Goal: Task Accomplishment & Management: Use online tool/utility

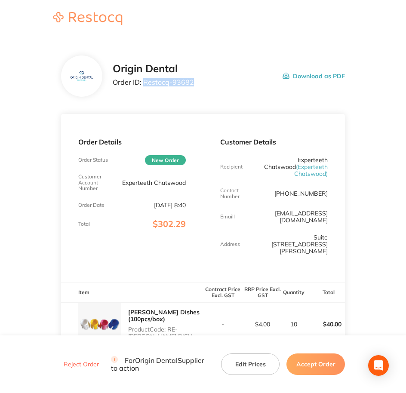
drag, startPoint x: 142, startPoint y: 81, endPoint x: 193, endPoint y: 82, distance: 51.6
click at [193, 82] on div "Origin Dental Order ID: Restocq- 93682 Download as PDF" at bounding box center [229, 76] width 232 height 27
copy p "Restocq- 93682"
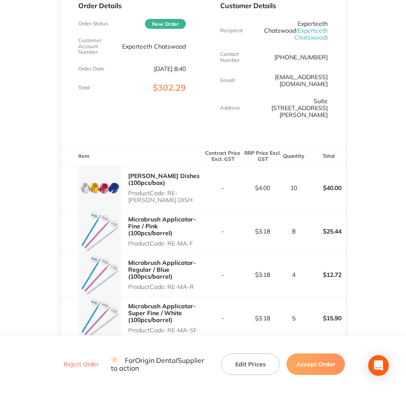
scroll to position [161, 0]
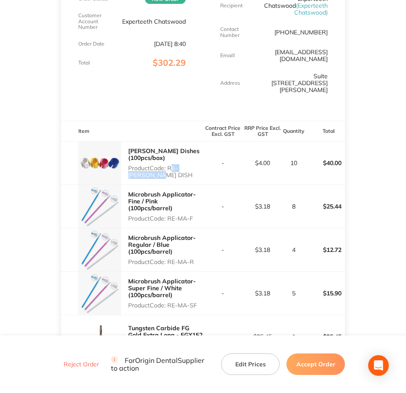
drag, startPoint x: 185, startPoint y: 156, endPoint x: 189, endPoint y: 159, distance: 5.6
click at [189, 165] on p "Product Code: RE-[PERSON_NAME] DISH" at bounding box center [165, 172] width 75 height 14
copy p "RE-[PERSON_NAME] DISH"
drag, startPoint x: 169, startPoint y: 205, endPoint x: 195, endPoint y: 205, distance: 25.8
click at [195, 215] on p "Product Code: RE-MA-F" at bounding box center [165, 218] width 75 height 7
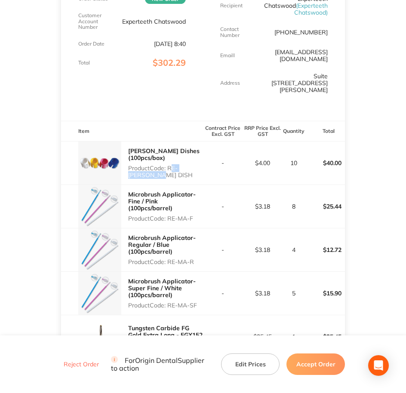
copy p "RE-MA-F"
drag, startPoint x: 169, startPoint y: 250, endPoint x: 196, endPoint y: 248, distance: 27.2
click at [196, 258] on p "Product Code: RE-MA-R" at bounding box center [165, 261] width 75 height 7
copy p "RE-MA-R"
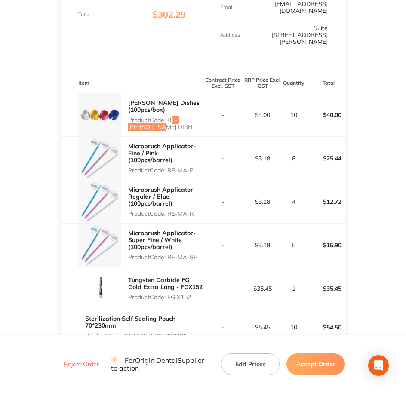
scroll to position [215, 0]
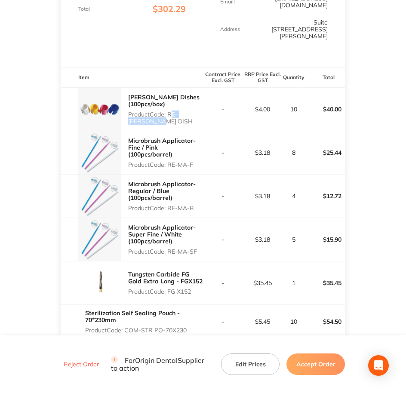
drag, startPoint x: 168, startPoint y: 236, endPoint x: 198, endPoint y: 237, distance: 30.1
click at [198, 248] on p "Product Code: RE-MA-SF" at bounding box center [165, 251] width 75 height 7
copy p "RE-MA-SF"
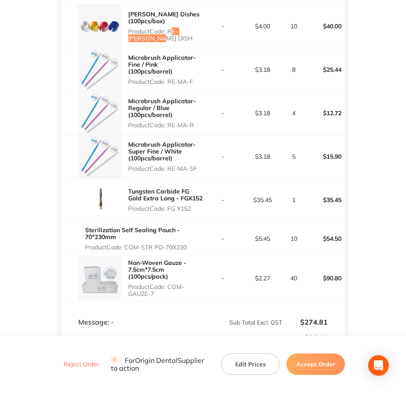
scroll to position [322, 0]
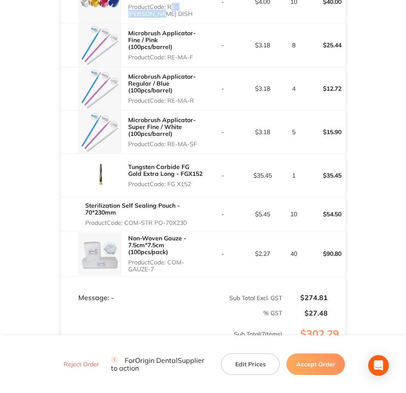
drag, startPoint x: 166, startPoint y: 171, endPoint x: 191, endPoint y: 170, distance: 24.9
click at [191, 180] on p "Product Code: FG X152" at bounding box center [165, 183] width 75 height 7
drag, startPoint x: 191, startPoint y: 170, endPoint x: 171, endPoint y: 171, distance: 19.8
click at [171, 180] on p "Product Code: FG X152" at bounding box center [165, 183] width 75 height 7
click at [168, 180] on p "Product Code: FG X152" at bounding box center [165, 183] width 75 height 7
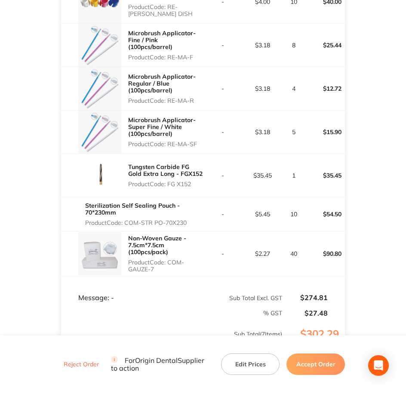
drag, startPoint x: 168, startPoint y: 170, endPoint x: 192, endPoint y: 168, distance: 24.6
click at [192, 180] on p "Product Code: FG X152" at bounding box center [165, 183] width 75 height 7
copy p "FG X152"
drag, startPoint x: 125, startPoint y: 208, endPoint x: 191, endPoint y: 208, distance: 65.3
click at [191, 219] on p "Product Code: COM-STR PO-70X230" at bounding box center [144, 222] width 118 height 7
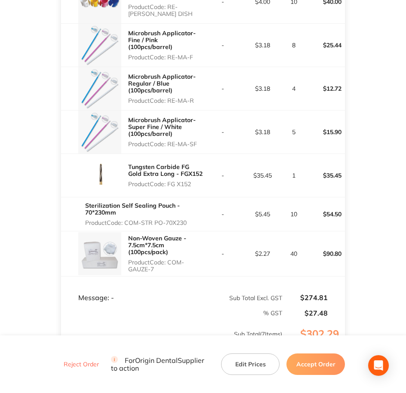
copy p "COM-STR PO-70X230"
drag, startPoint x: 169, startPoint y: 248, endPoint x: 178, endPoint y: 254, distance: 10.5
click at [178, 259] on p "Product Code: COM-GAUZE-7" at bounding box center [165, 266] width 75 height 14
copy p "COM-GAUZE-7"
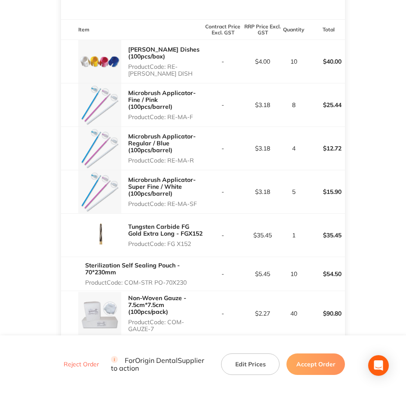
scroll to position [269, 0]
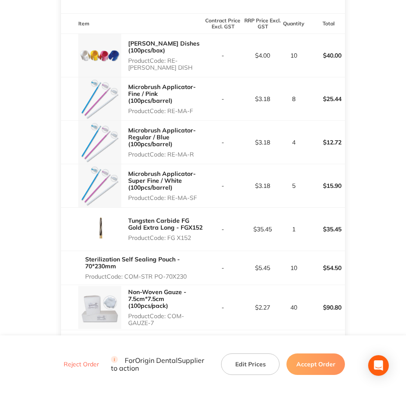
click at [336, 367] on button "Accept Order" at bounding box center [315, 363] width 58 height 21
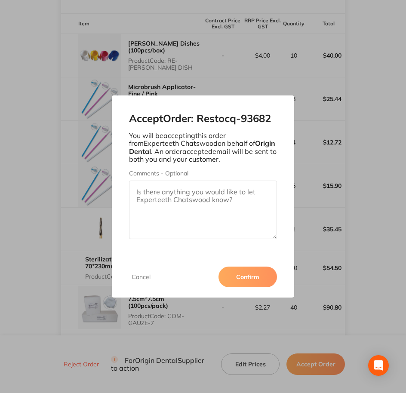
click at [214, 194] on textarea "Comments - Optional" at bounding box center [203, 209] width 148 height 58
paste textarea "SO-00001029"
type textarea "SO-00001029"
drag, startPoint x: 253, startPoint y: 287, endPoint x: 254, endPoint y: 281, distance: 6.6
click at [253, 286] on div "Cancel Confirm" at bounding box center [203, 276] width 183 height 41
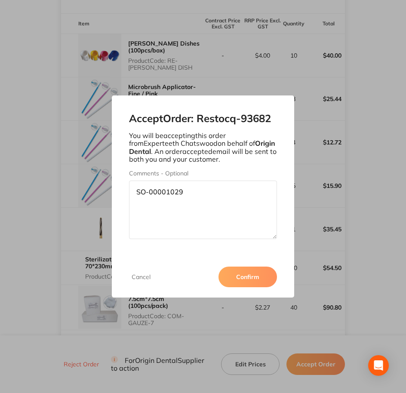
click at [254, 279] on button "Confirm" at bounding box center [247, 276] width 58 height 21
